Goal: Information Seeking & Learning: Compare options

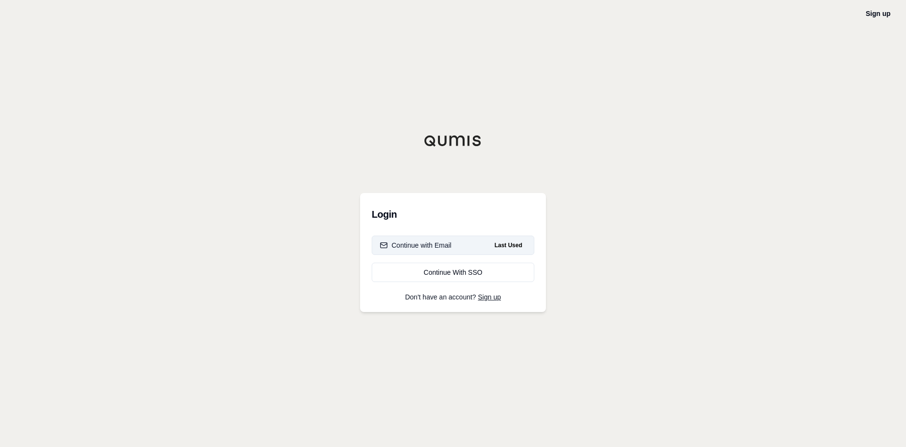
click at [472, 245] on button "Continue with Email Last Used" at bounding box center [453, 245] width 163 height 19
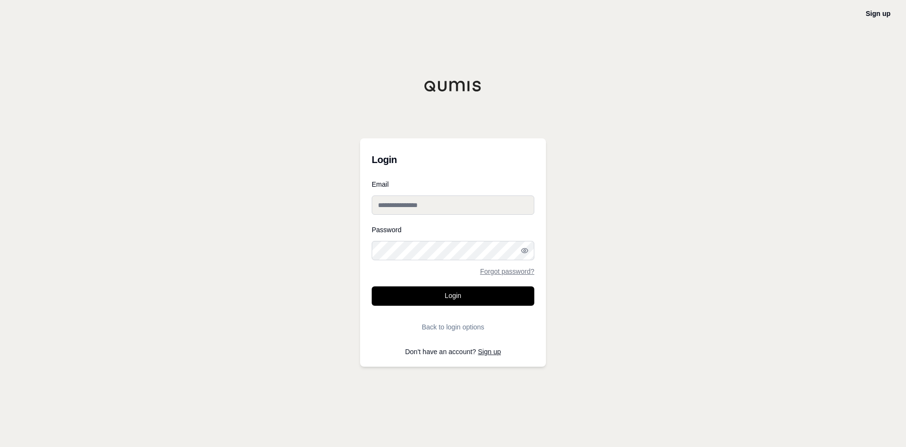
type input "**********"
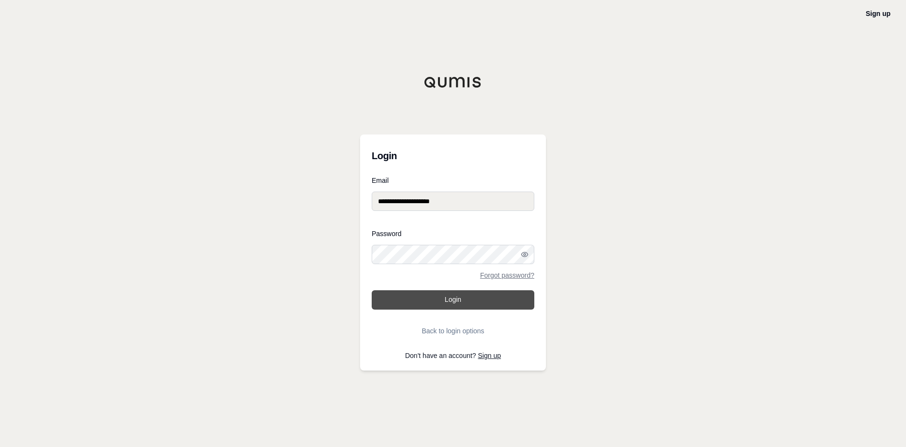
click at [447, 300] on button "Login" at bounding box center [453, 299] width 163 height 19
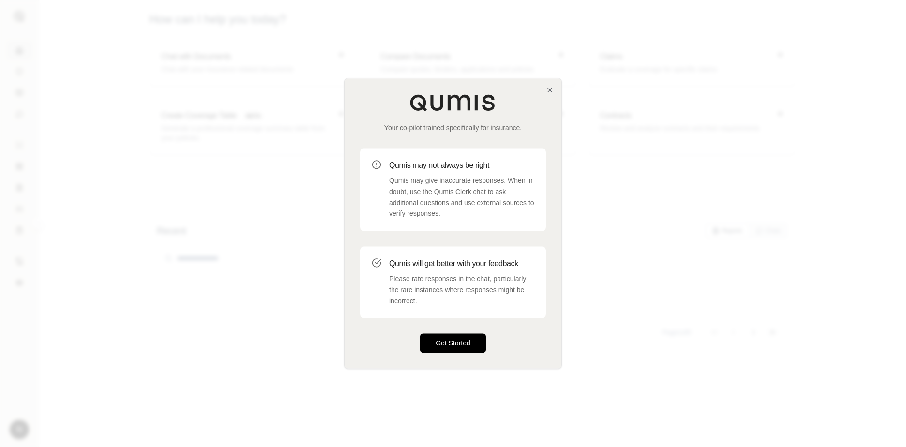
click at [439, 345] on button "Get Started" at bounding box center [453, 343] width 66 height 19
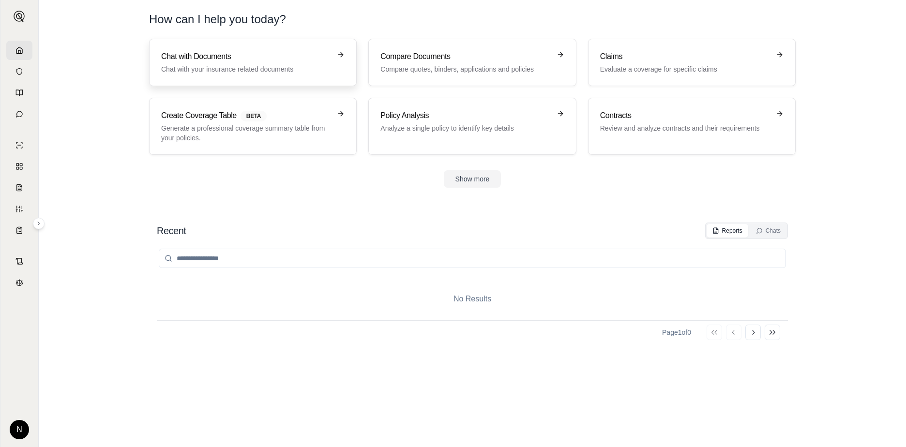
click at [266, 64] on p "Chat with your insurance related documents" at bounding box center [246, 69] width 170 height 10
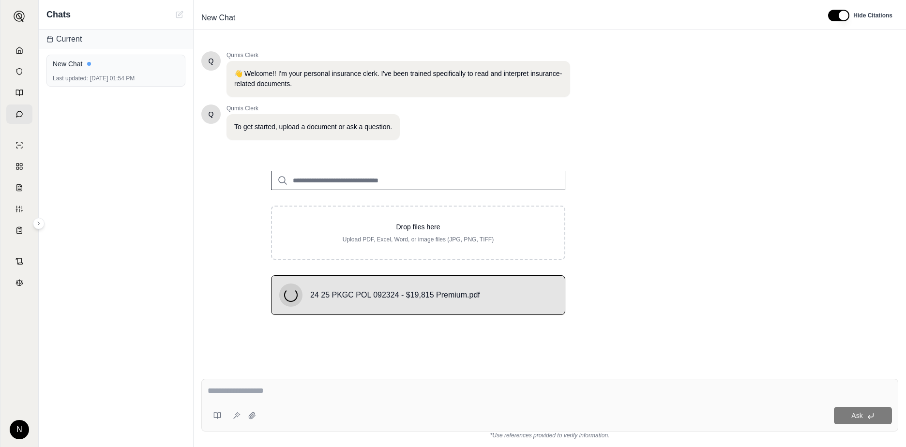
click at [307, 395] on textarea at bounding box center [550, 391] width 684 height 12
type textarea "**********"
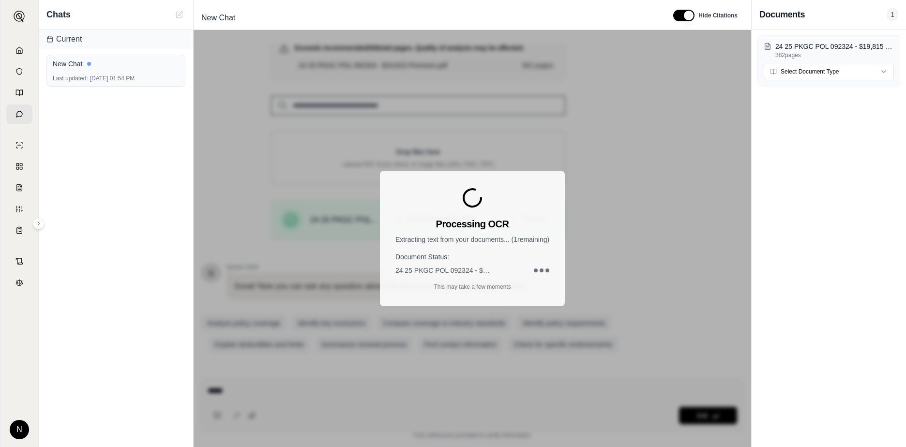
scroll to position [121, 0]
type textarea "*****"
click at [541, 271] on div at bounding box center [542, 271] width 4 height 4
click at [483, 289] on p "This may take a few moments" at bounding box center [472, 287] width 77 height 8
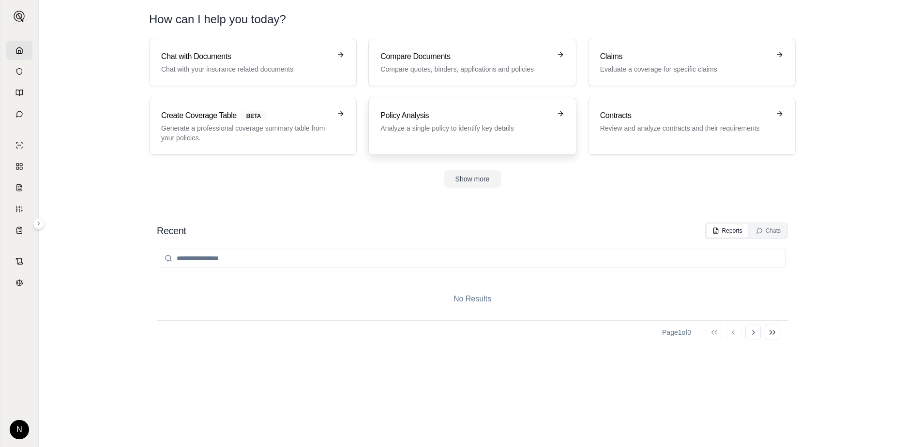
click at [455, 119] on h3 "Policy Analysis" at bounding box center [465, 116] width 170 height 12
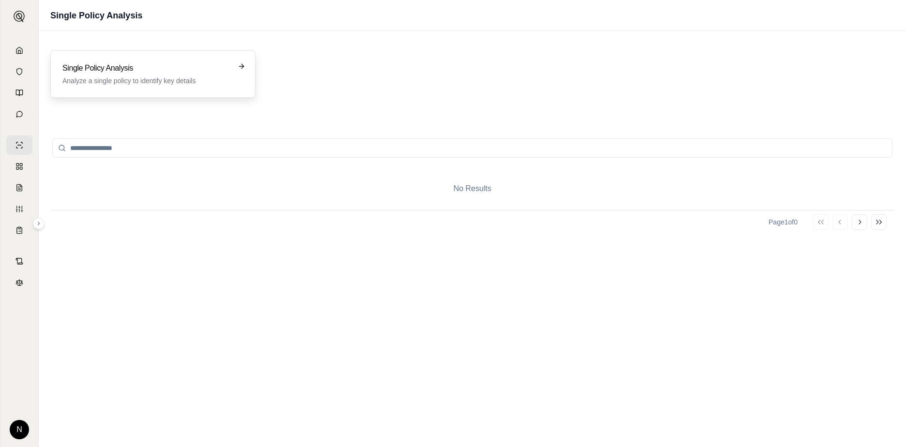
click at [126, 85] on p "Analyze a single policy to identify key details" at bounding box center [145, 81] width 167 height 10
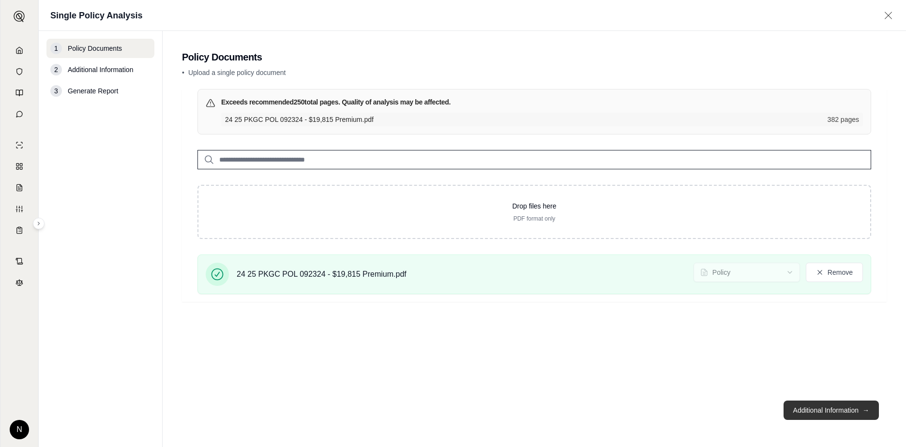
click at [869, 407] on button "Additional Information →" at bounding box center [831, 410] width 95 height 19
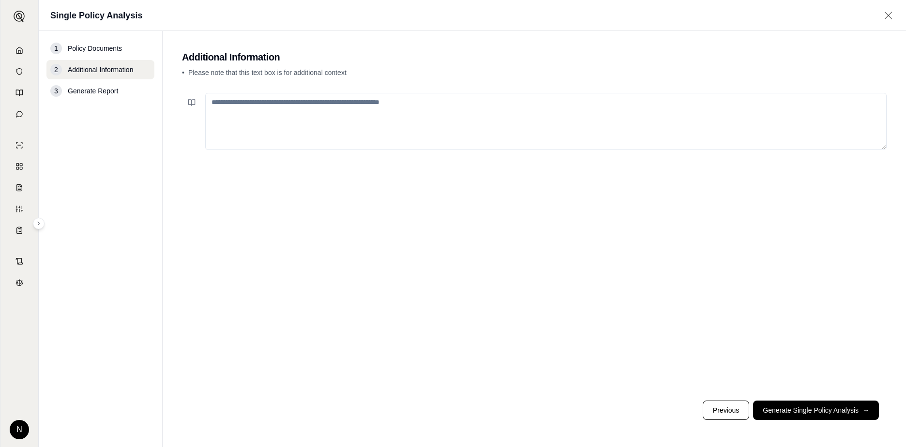
click at [886, 16] on icon at bounding box center [888, 16] width 12 height 10
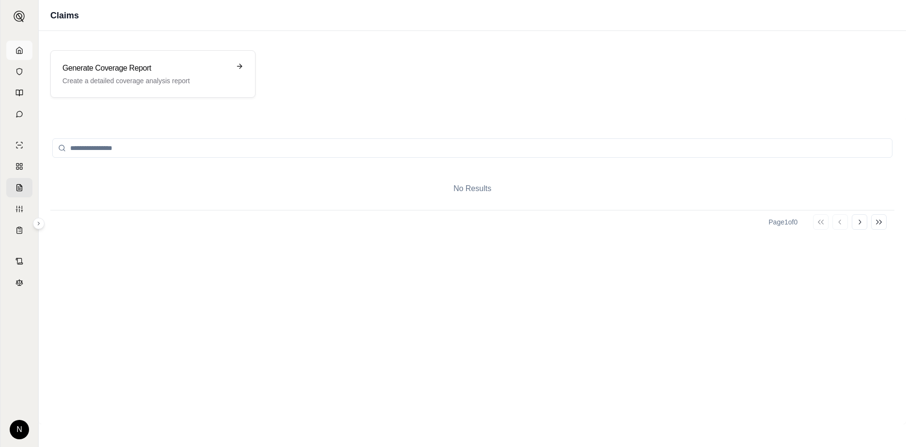
click at [22, 46] on link at bounding box center [19, 50] width 26 height 19
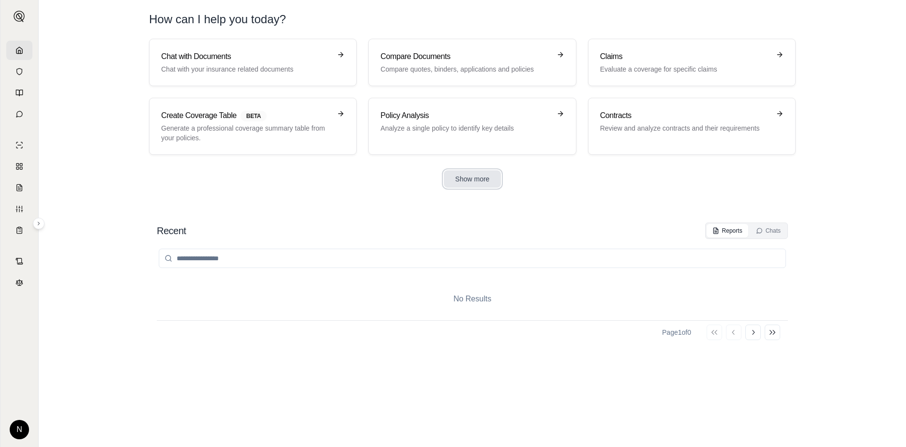
click at [474, 182] on button "Show more" at bounding box center [473, 178] width 58 height 17
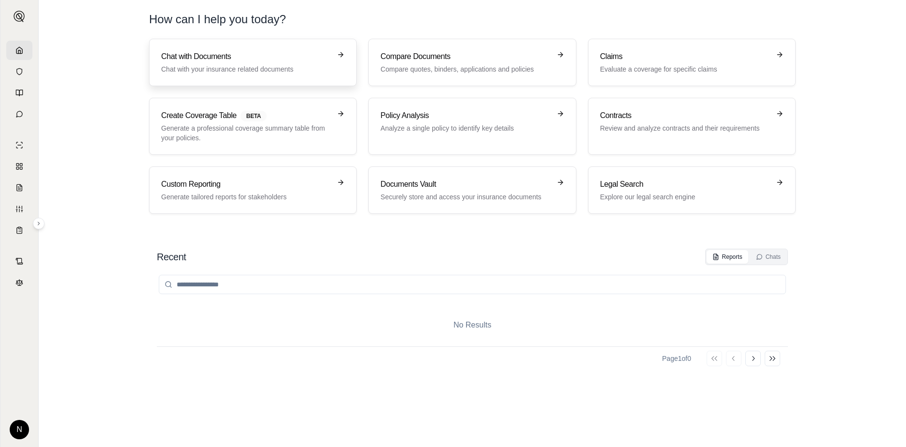
click at [285, 67] on p "Chat with your insurance related documents" at bounding box center [246, 69] width 170 height 10
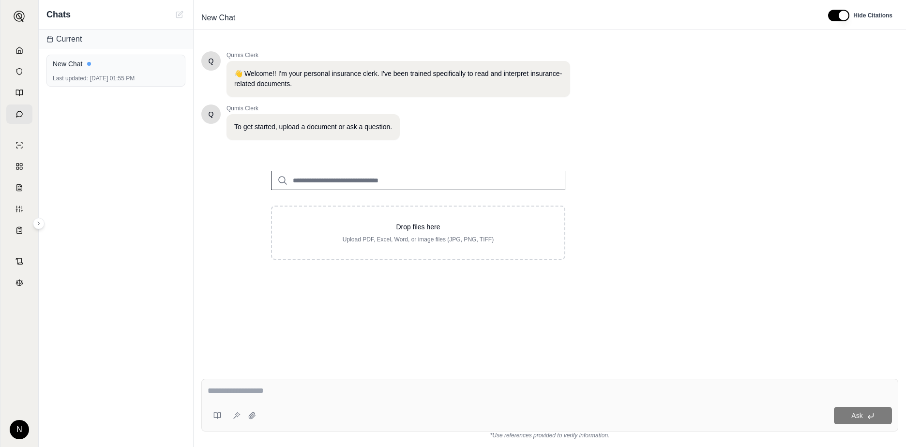
click at [456, 394] on textarea at bounding box center [550, 391] width 684 height 12
type textarea "**********"
click at [853, 416] on span "Ask" at bounding box center [856, 416] width 11 height 8
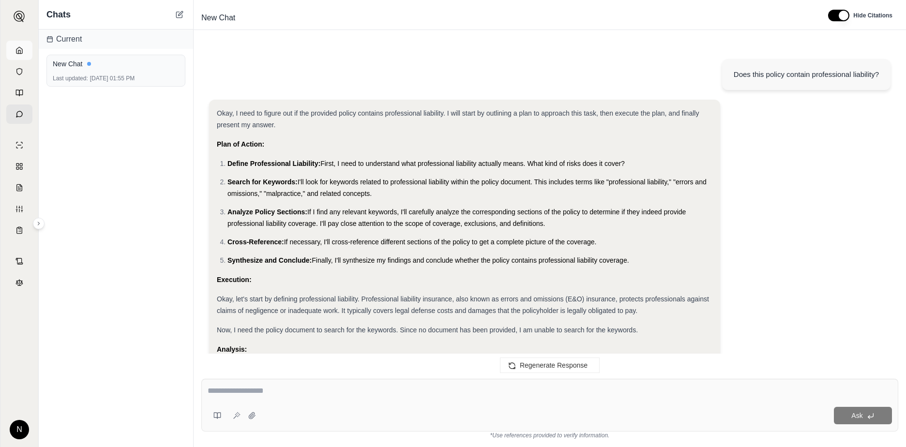
click at [25, 49] on link at bounding box center [19, 50] width 26 height 19
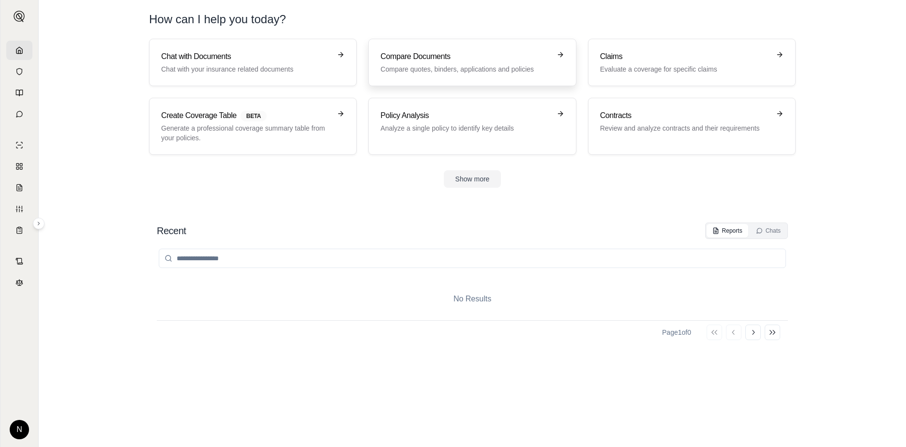
click at [418, 57] on h3 "Compare Documents" at bounding box center [465, 57] width 170 height 12
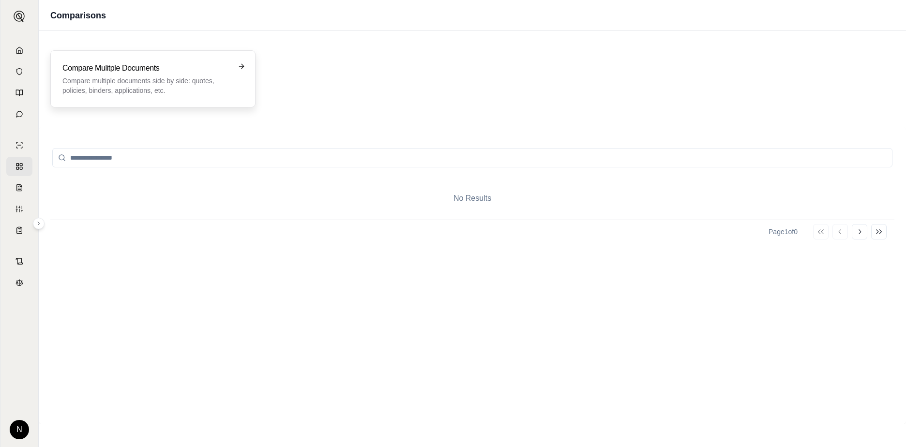
click at [186, 64] on h3 "Compare Mulitple Documents" at bounding box center [145, 68] width 167 height 12
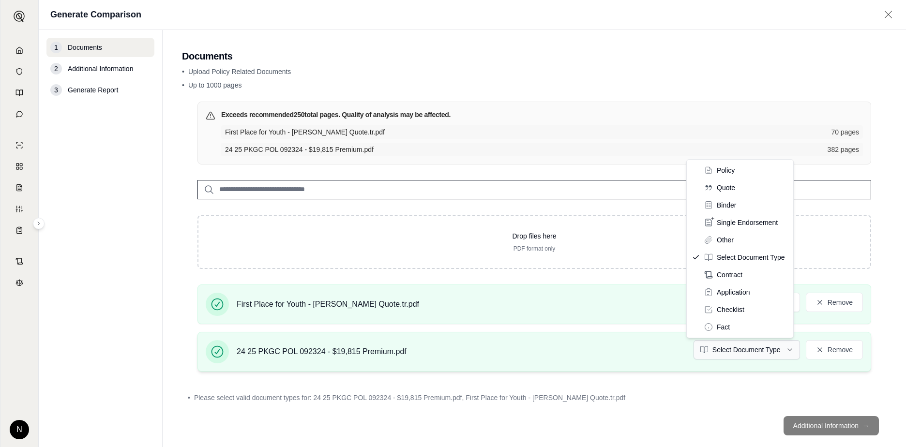
click at [784, 349] on html "N Generate Comparison 1 Documents 2 Additional Information 3 Generate Report Do…" at bounding box center [453, 223] width 906 height 447
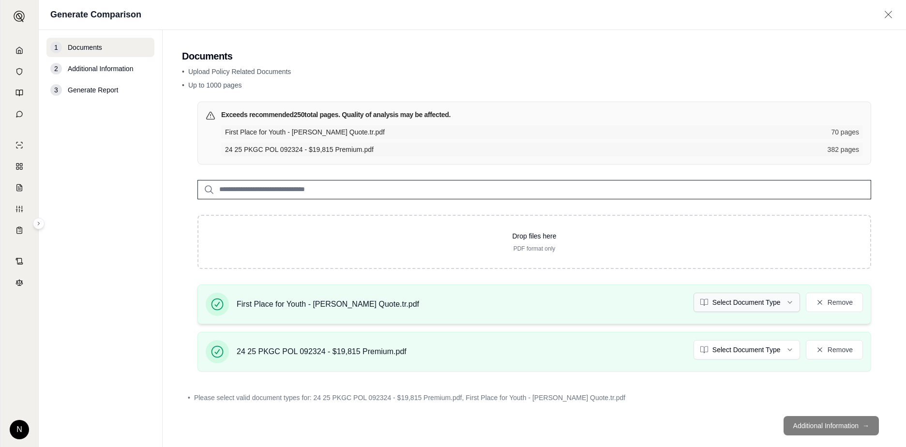
click at [783, 301] on html "N Generate Comparison 1 Documents 2 Additional Information 3 Generate Report Do…" at bounding box center [453, 223] width 906 height 447
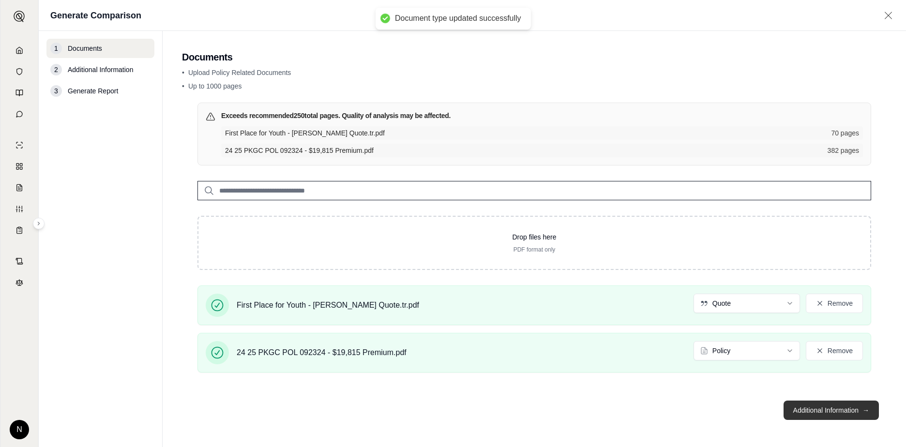
click at [808, 412] on button "Additional Information →" at bounding box center [831, 410] width 95 height 19
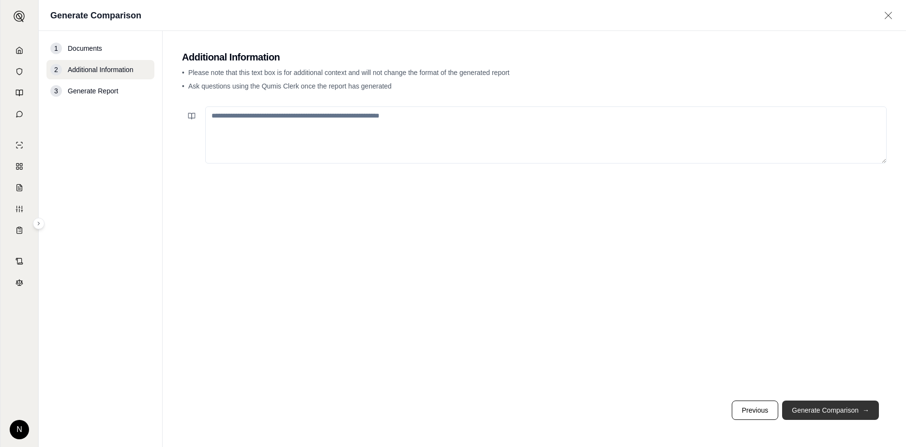
click at [797, 406] on button "Generate Comparison →" at bounding box center [830, 410] width 97 height 19
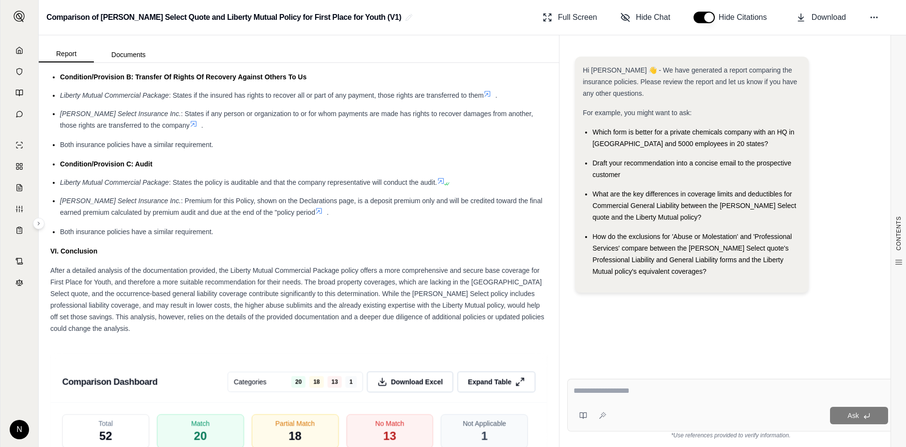
scroll to position [1985, 0]
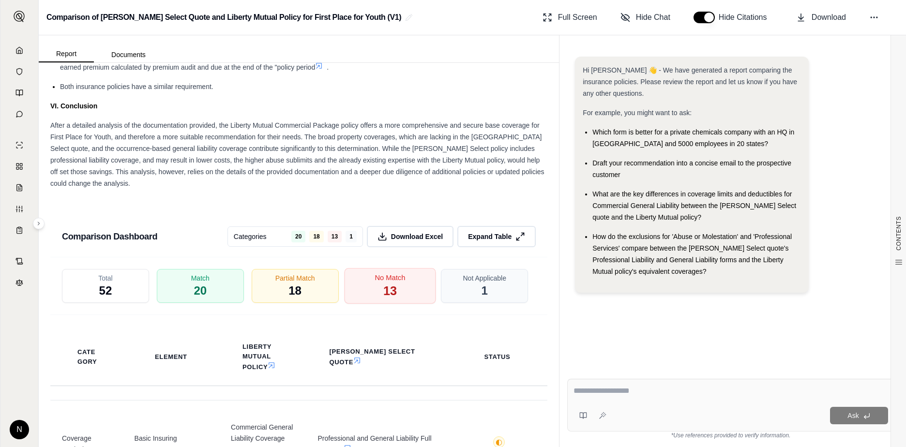
click at [383, 283] on span "13" at bounding box center [390, 291] width 14 height 16
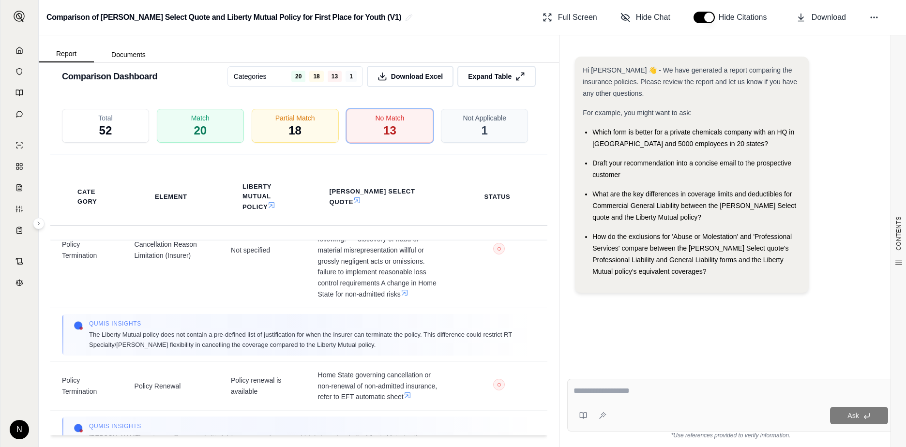
scroll to position [1174, 0]
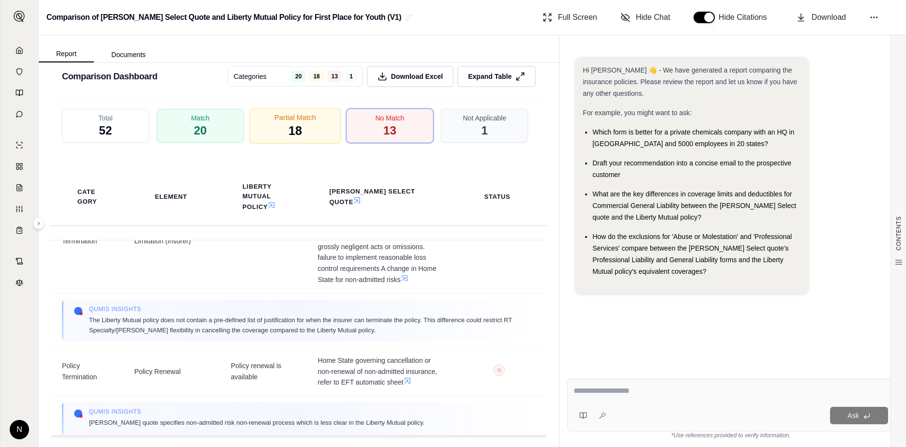
click at [292, 123] on span "18" at bounding box center [295, 131] width 14 height 16
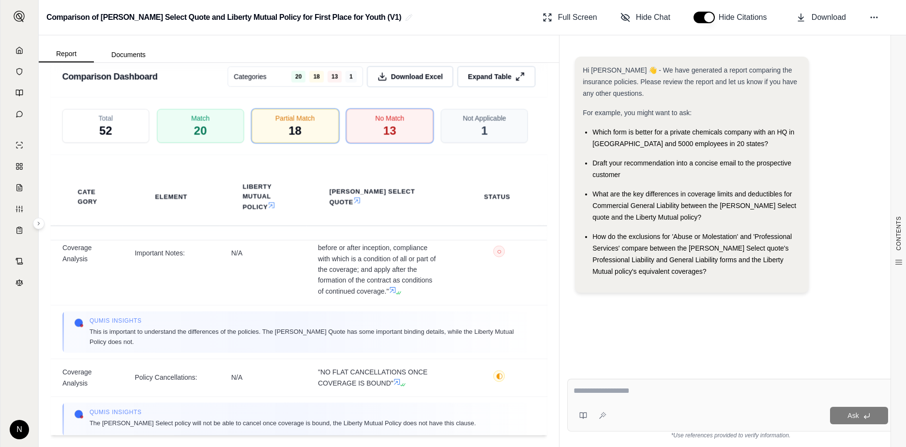
drag, startPoint x: 17, startPoint y: 50, endPoint x: 193, endPoint y: 119, distance: 188.4
click at [17, 50] on icon at bounding box center [19, 50] width 8 height 8
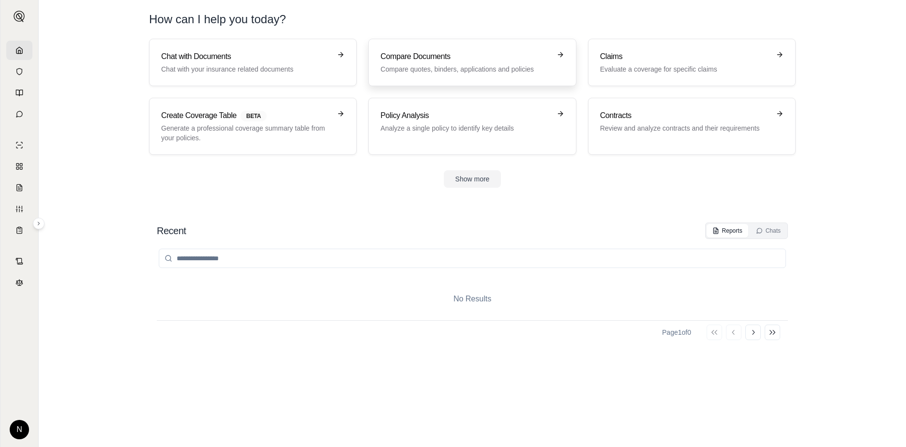
click at [469, 62] on h3 "Compare Documents" at bounding box center [465, 57] width 170 height 12
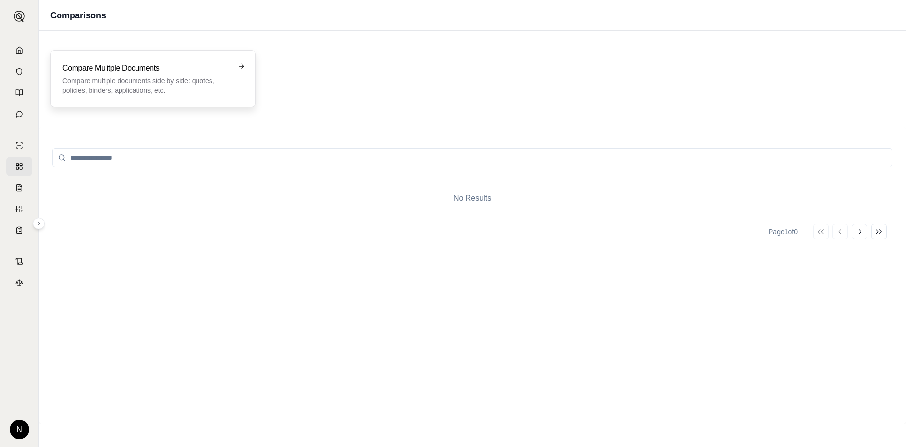
click at [123, 73] on h3 "Compare Mulitple Documents" at bounding box center [145, 68] width 167 height 12
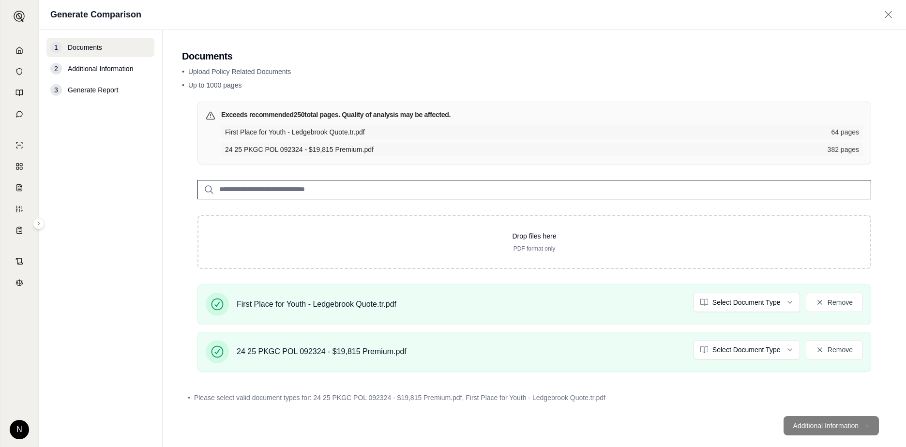
click at [842, 427] on footer "Additional Information →" at bounding box center [534, 426] width 705 height 35
click at [786, 303] on html "N Generate Comparison 1 Documents 2 Additional Information 3 Generate Report Do…" at bounding box center [453, 223] width 906 height 447
click at [779, 346] on html "N Generate Comparison 1 Documents 2 Additional Information 3 Generate Report Do…" at bounding box center [453, 223] width 906 height 447
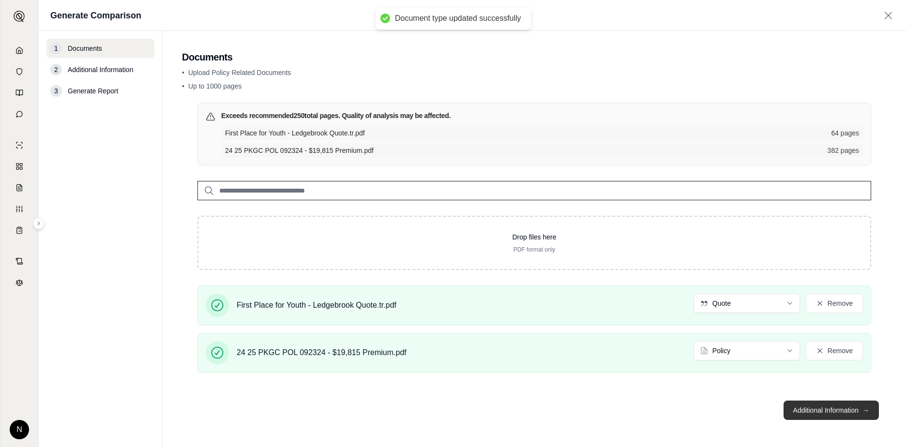
click at [821, 409] on button "Additional Information →" at bounding box center [831, 410] width 95 height 19
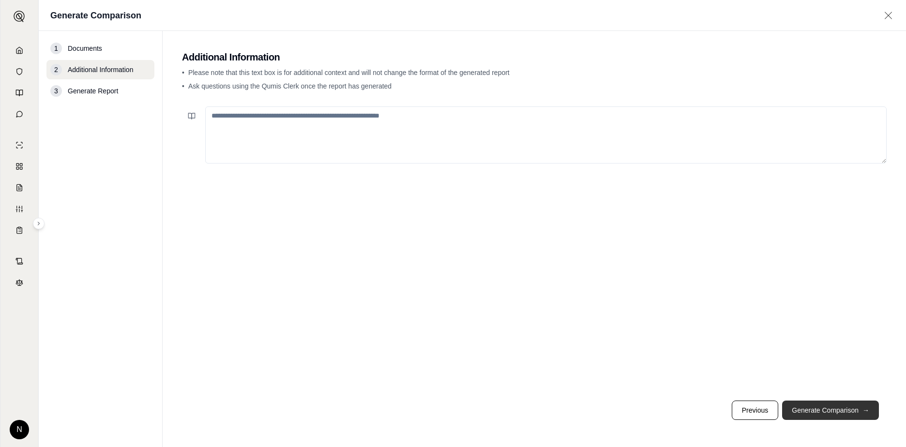
click at [821, 417] on button "Generate Comparison →" at bounding box center [830, 410] width 97 height 19
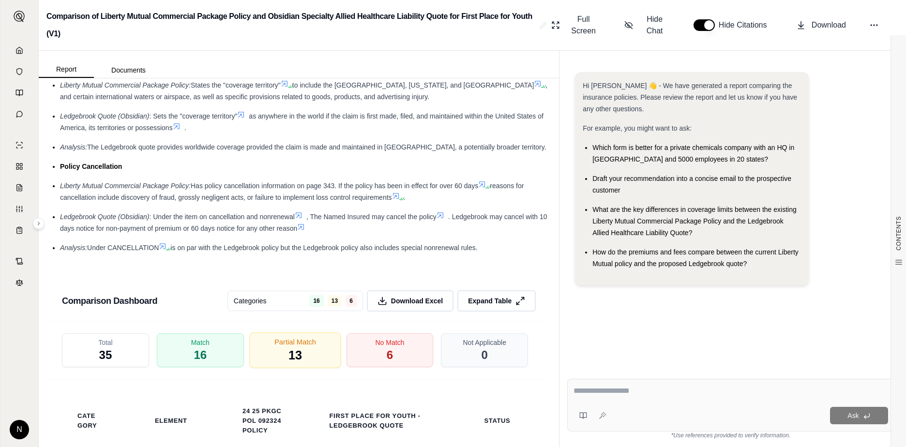
scroll to position [2372, 0]
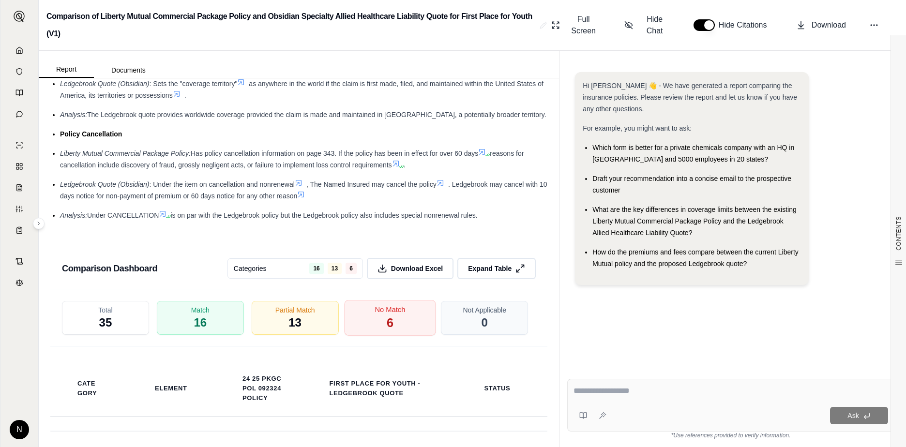
drag, startPoint x: 387, startPoint y: 320, endPoint x: 378, endPoint y: 331, distance: 14.1
click at [387, 320] on span "6" at bounding box center [389, 323] width 7 height 16
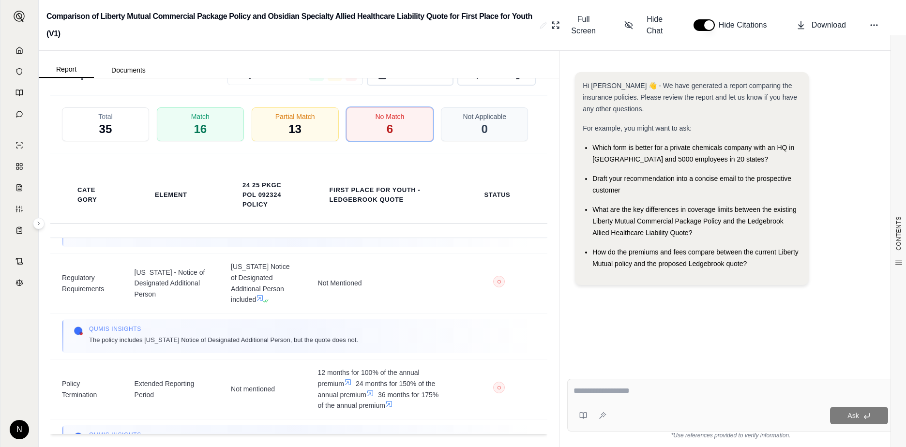
scroll to position [532, 0]
